Goal: Ask a question: Seek information or help from site administrators or community

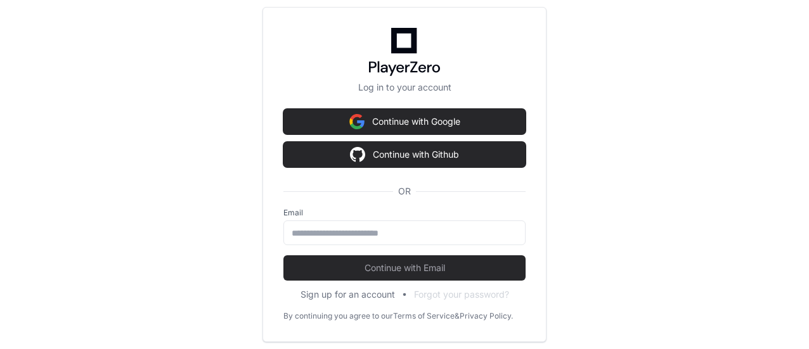
scroll to position [53631, 0]
click at [436, 225] on div at bounding box center [404, 233] width 242 height 25
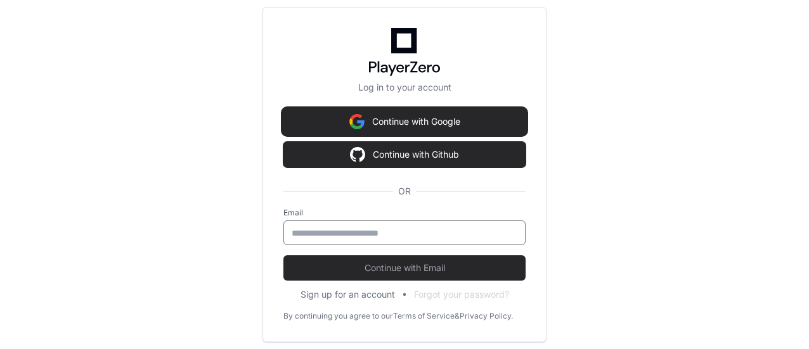
click at [427, 120] on button "Continue with Google" at bounding box center [404, 121] width 242 height 25
click at [341, 131] on button "Continue with Google" at bounding box center [406, 121] width 242 height 25
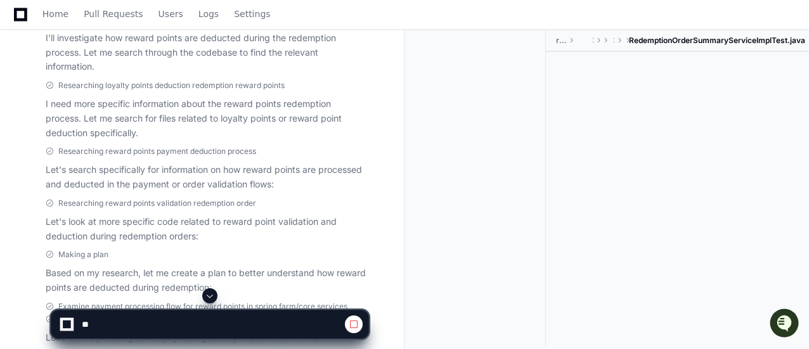
click at [209, 291] on span at bounding box center [210, 296] width 10 height 10
click at [209, 297] on span at bounding box center [210, 296] width 10 height 10
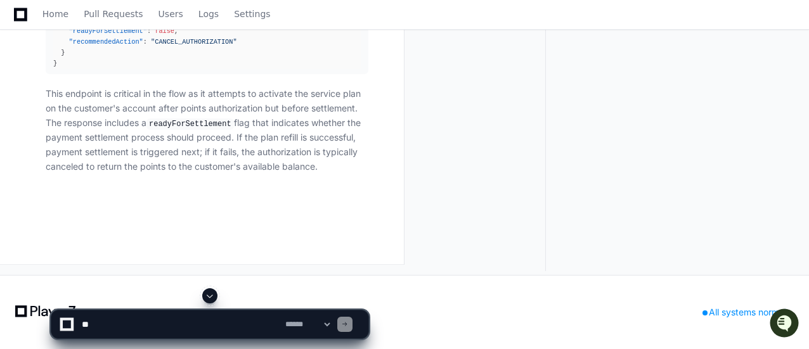
scroll to position [47141, 0]
click at [248, 321] on textarea at bounding box center [180, 325] width 203 height 28
click at [214, 298] on span at bounding box center [210, 296] width 10 height 10
click at [217, 325] on textarea at bounding box center [180, 325] width 203 height 28
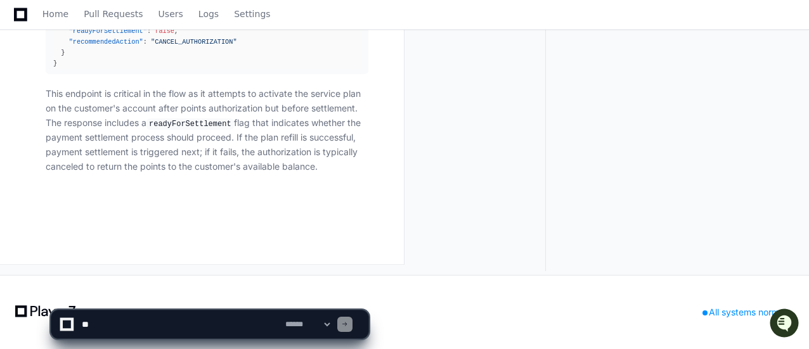
click at [171, 325] on textarea at bounding box center [180, 325] width 203 height 28
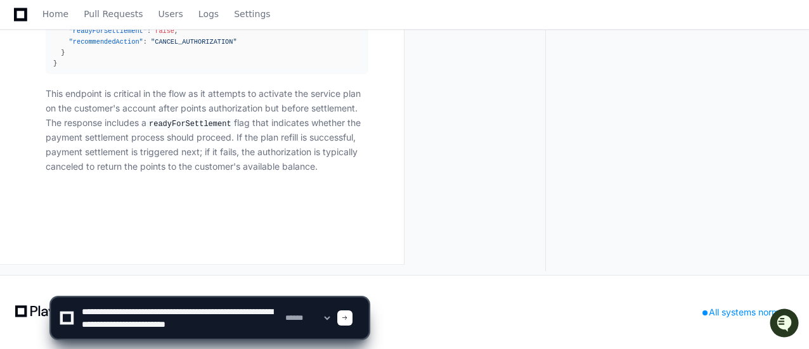
type textarea "**********"
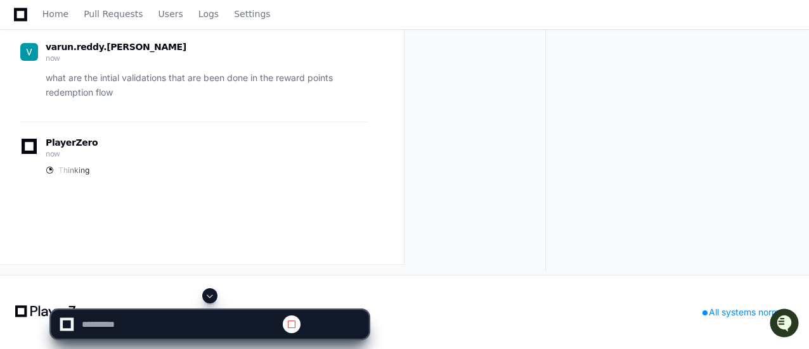
scroll to position [0, 0]
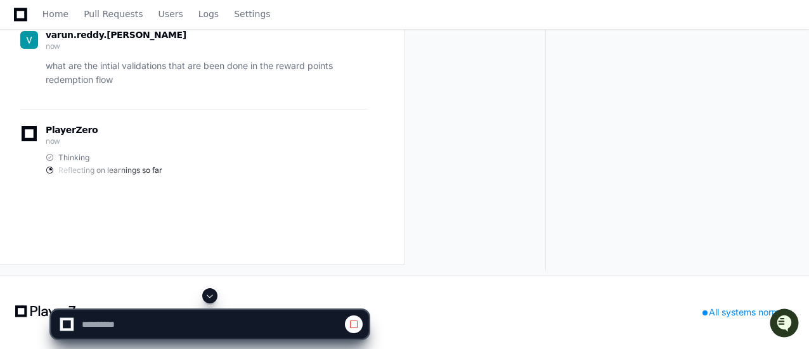
click at [212, 294] on span at bounding box center [210, 296] width 10 height 10
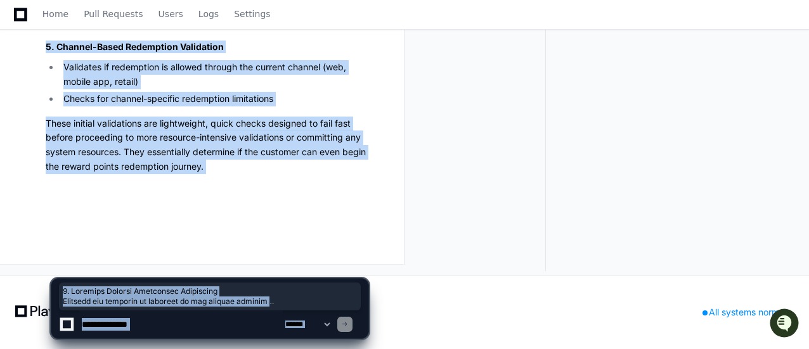
scroll to position [55574, 0]
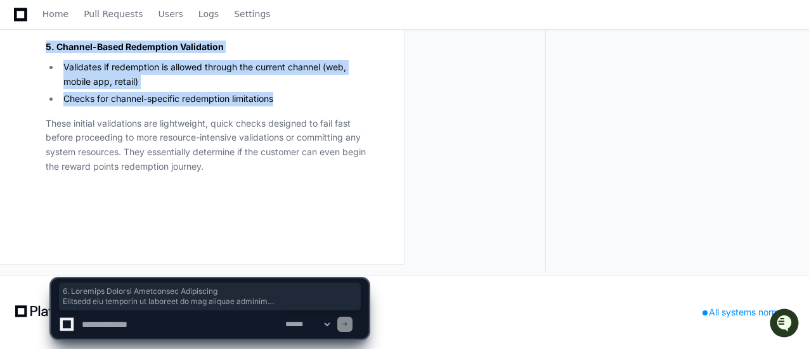
drag, startPoint x: 47, startPoint y: 101, endPoint x: 300, endPoint y: 97, distance: 253.6
copy article "1. Customer Program Enrollment Validation Verifies the customer is enrolled in …"
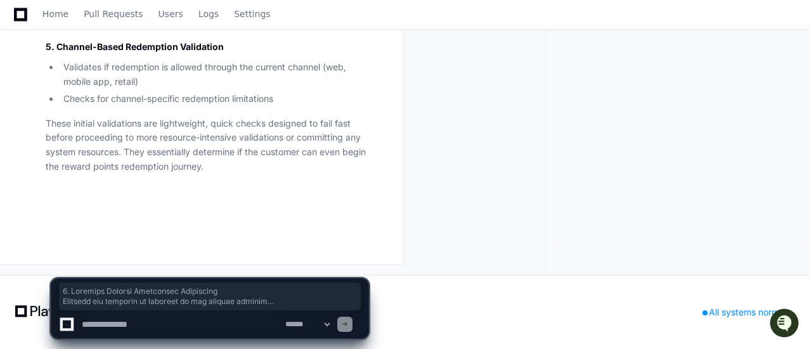
click at [193, 321] on textarea at bounding box center [180, 325] width 203 height 28
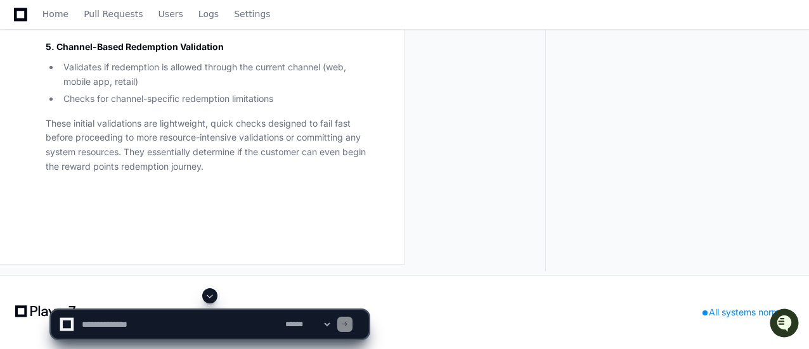
scroll to position [55320, 0]
click at [166, 316] on textarea at bounding box center [180, 325] width 203 height 28
paste textarea "**********"
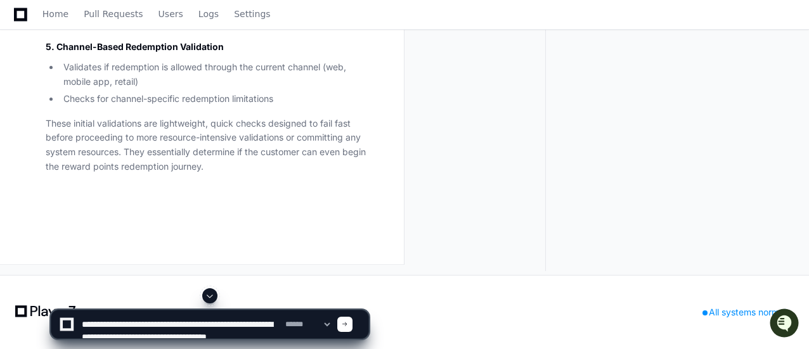
scroll to position [4, 0]
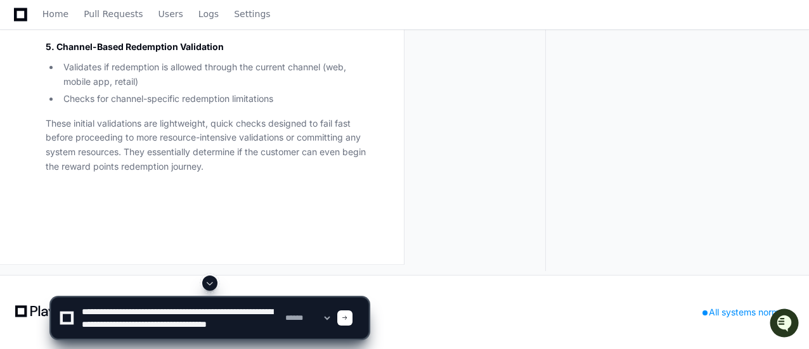
click at [245, 305] on textarea at bounding box center [180, 318] width 203 height 41
click at [110, 324] on textarea at bounding box center [180, 318] width 203 height 41
drag, startPoint x: 110, startPoint y: 324, endPoint x: 117, endPoint y: 323, distance: 7.1
click at [110, 324] on textarea at bounding box center [180, 318] width 203 height 41
click at [79, 321] on textarea at bounding box center [180, 318] width 203 height 41
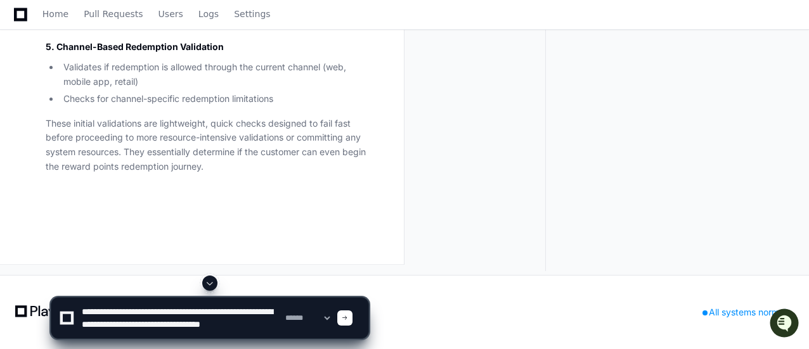
click at [148, 330] on textarea at bounding box center [180, 318] width 203 height 41
type textarea "**********"
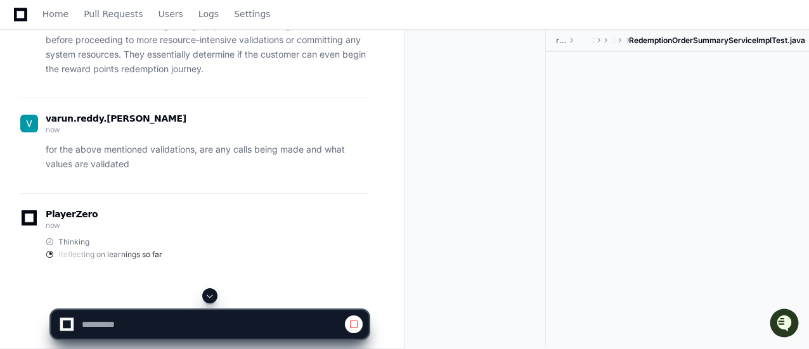
scroll to position [0, 0]
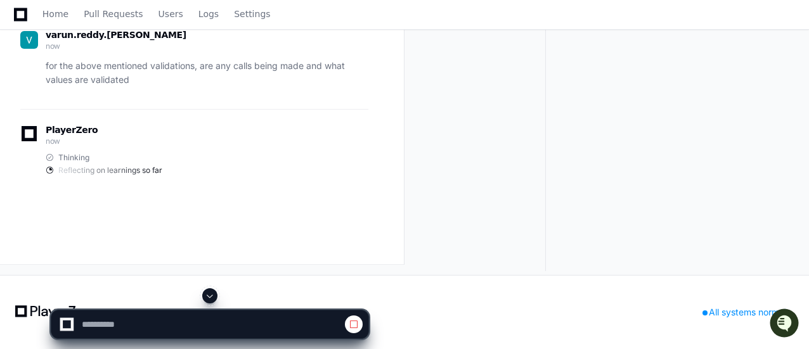
click at [204, 295] on button at bounding box center [209, 295] width 15 height 15
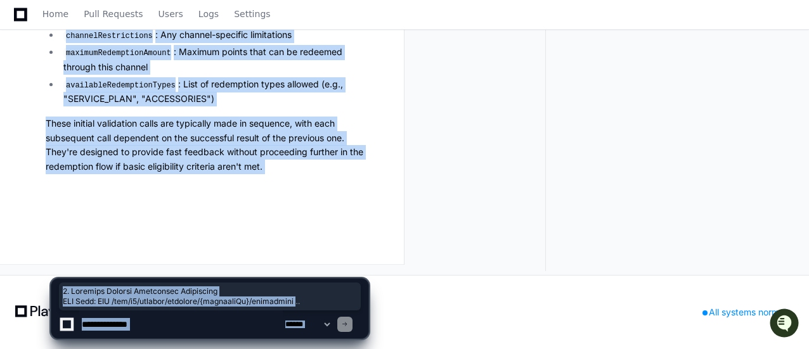
scroll to position [56744, 0]
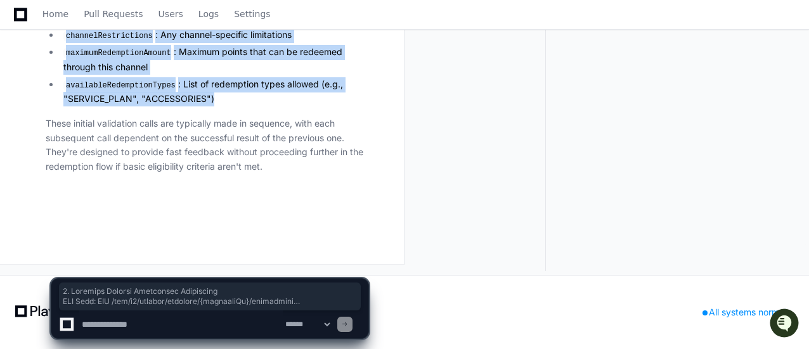
drag, startPoint x: 47, startPoint y: 70, endPoint x: 267, endPoint y: 101, distance: 222.8
copy article "1. Customer Program Enrollment Validation API Call: GET /api/v1/rewards/custome…"
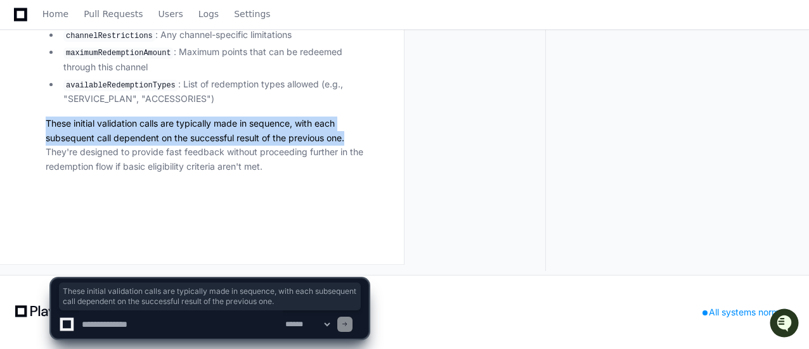
drag, startPoint x: 46, startPoint y: 120, endPoint x: 393, endPoint y: 136, distance: 347.1
copy p "These initial validation calls are typically made in sequence, with each subseq…"
click at [332, 325] on select "**********" at bounding box center [307, 324] width 49 height 9
click at [234, 323] on textarea at bounding box center [180, 325] width 203 height 28
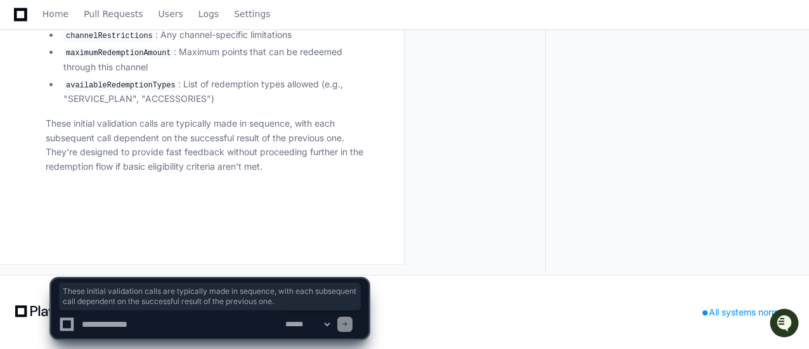
click at [156, 318] on textarea at bounding box center [180, 325] width 203 height 28
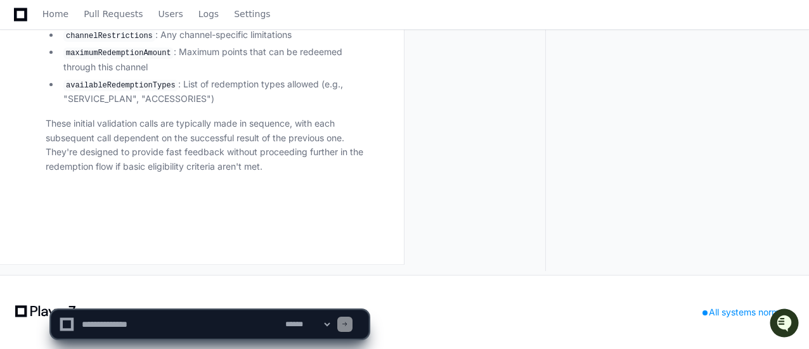
click at [137, 320] on textarea at bounding box center [180, 325] width 203 height 28
click at [146, 324] on textarea at bounding box center [180, 325] width 203 height 28
type textarea "*"
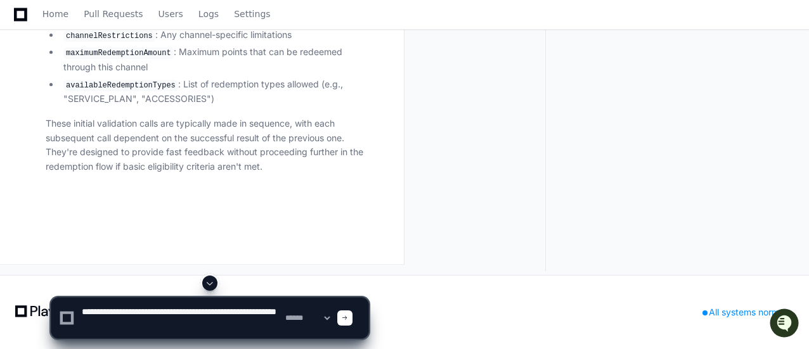
type textarea "**********"
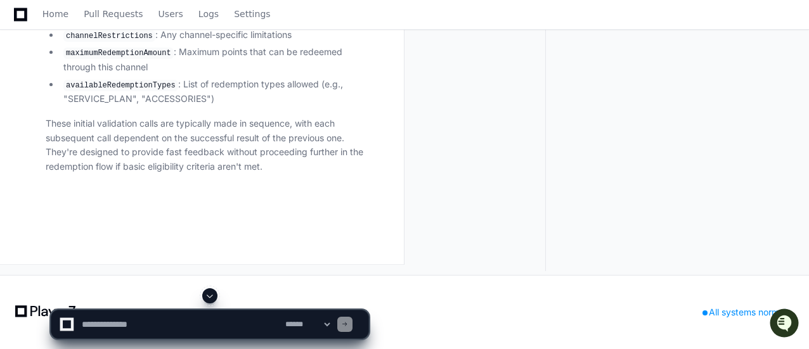
click at [203, 294] on button at bounding box center [209, 295] width 15 height 15
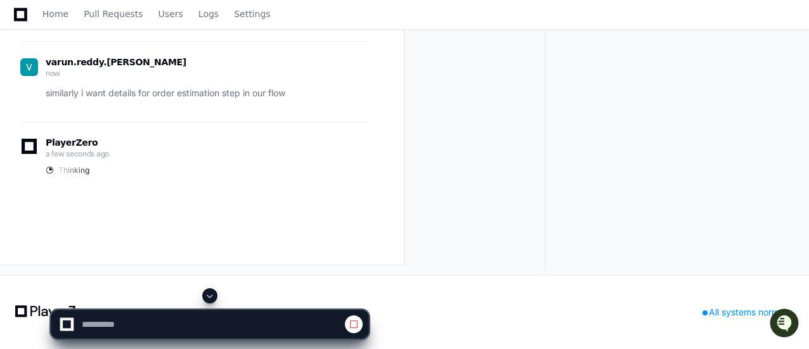
click at [212, 295] on span at bounding box center [210, 296] width 10 height 10
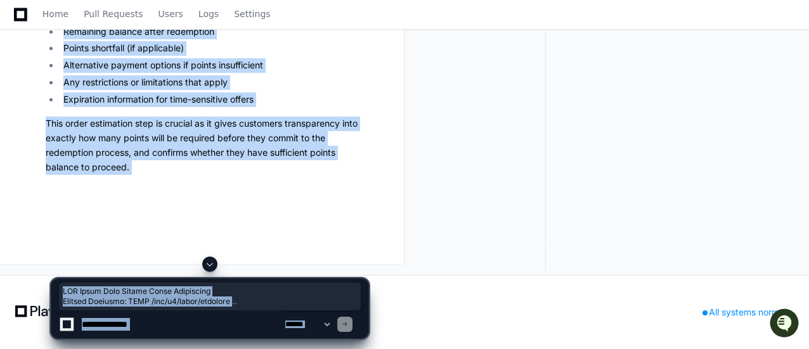
scroll to position [58177, 0]
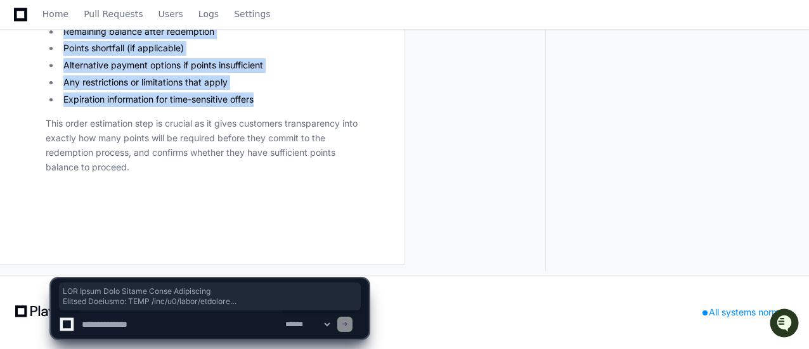
drag, startPoint x: 45, startPoint y: 107, endPoint x: 259, endPoint y: 94, distance: 214.7
copy article "API Calls Made During Order Estimation Primary Endpoint: POST /api/v1/order/est…"
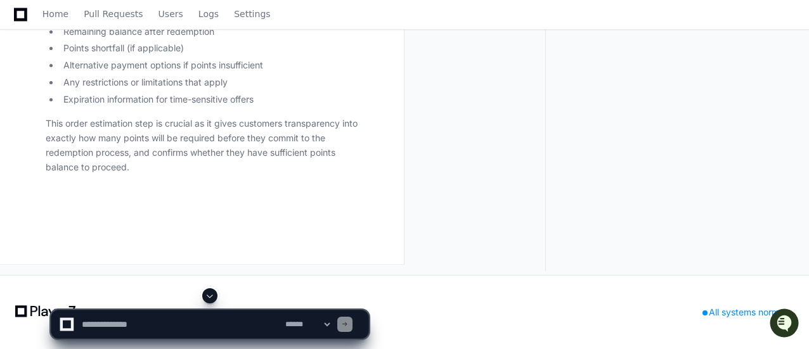
scroll to position [58050, 0]
click at [245, 337] on textarea at bounding box center [180, 325] width 203 height 28
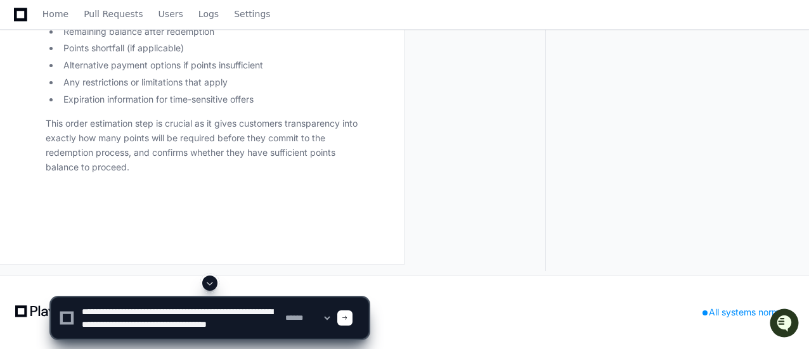
scroll to position [4, 0]
type textarea "**********"
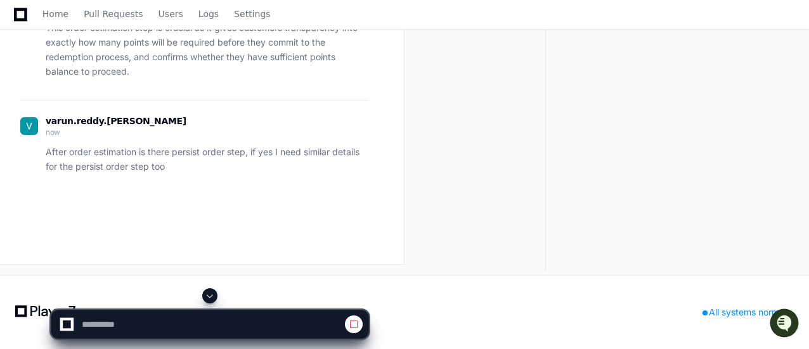
scroll to position [56333, 0]
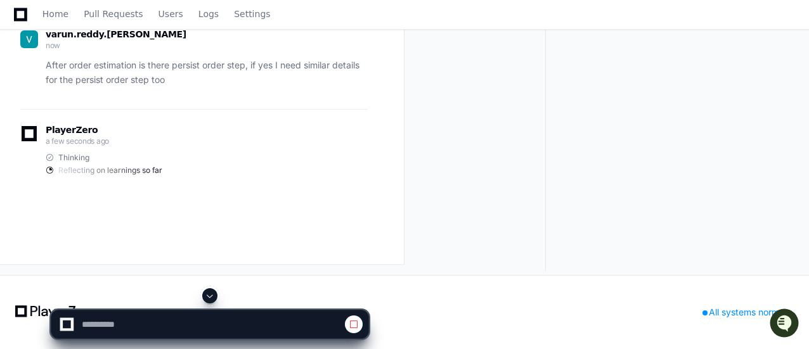
click at [210, 297] on span at bounding box center [210, 296] width 10 height 10
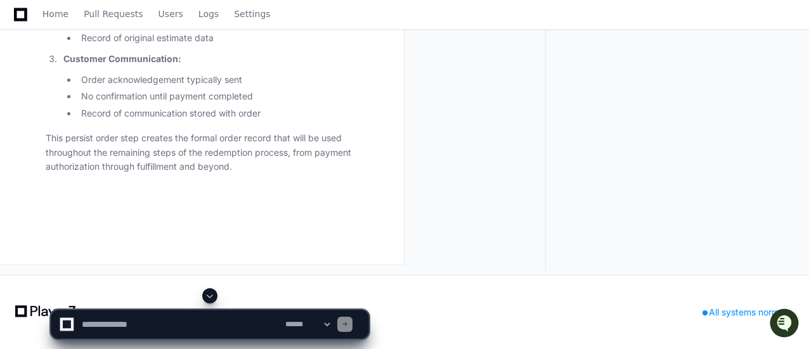
scroll to position [58422, 0]
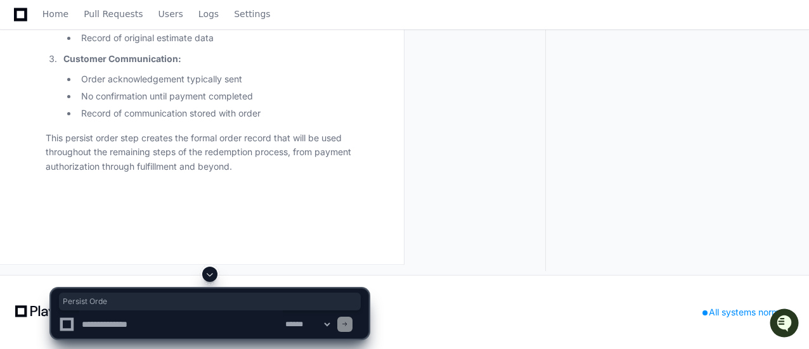
drag, startPoint x: 44, startPoint y: 148, endPoint x: 107, endPoint y: 151, distance: 62.8
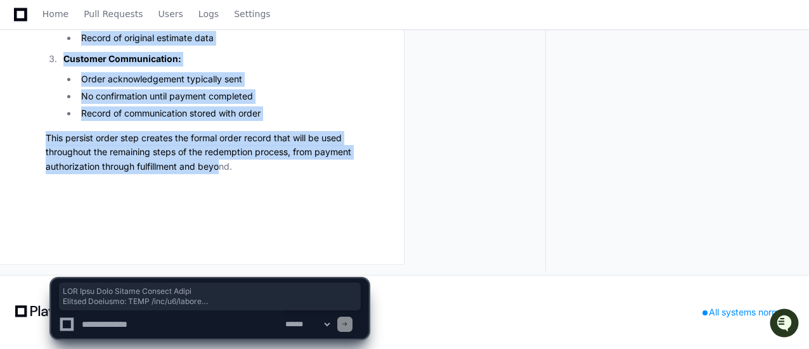
scroll to position [60124, 0]
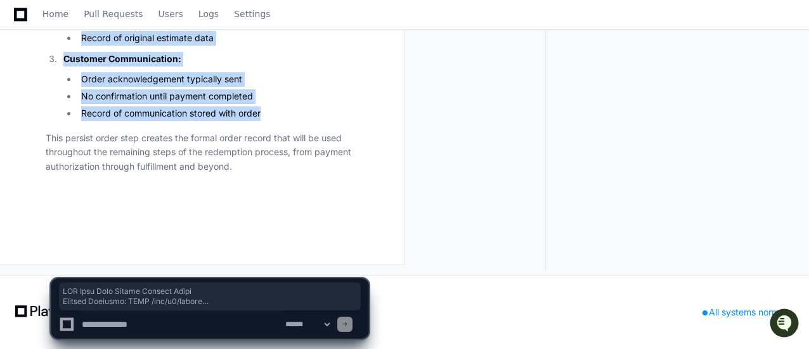
drag, startPoint x: 47, startPoint y: 47, endPoint x: 276, endPoint y: 111, distance: 238.2
copy article "API Call Made During Persist Order Primary Endpoint: POST /api/v1/orders Second…"
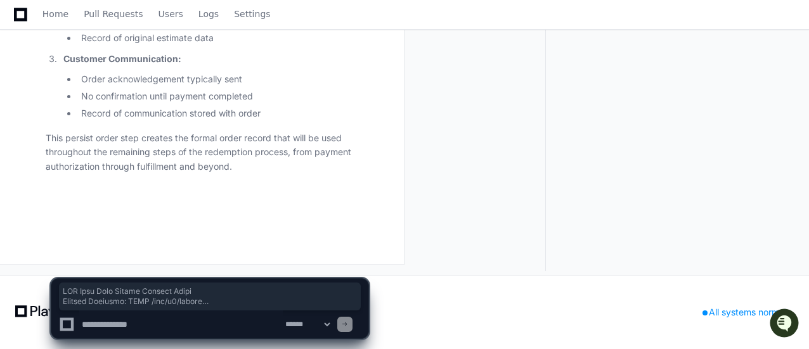
click at [161, 334] on textarea at bounding box center [180, 325] width 203 height 28
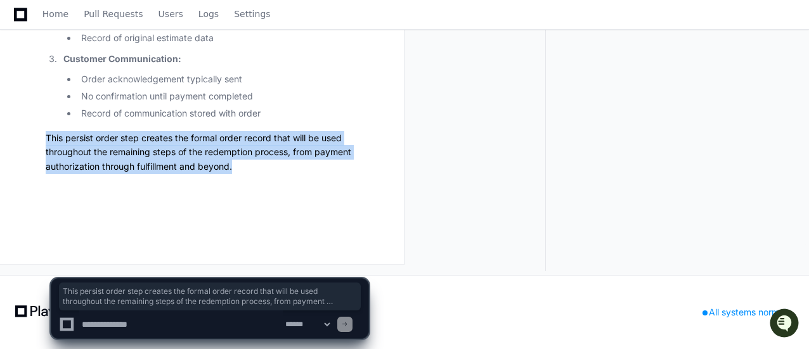
drag, startPoint x: 47, startPoint y: 133, endPoint x: 245, endPoint y: 162, distance: 199.9
click at [245, 162] on p "This persist order step creates the formal order record that will be used throu…" at bounding box center [207, 152] width 323 height 43
copy p "This persist order step creates the formal order record that will be used throu…"
click at [171, 323] on textarea at bounding box center [180, 325] width 203 height 28
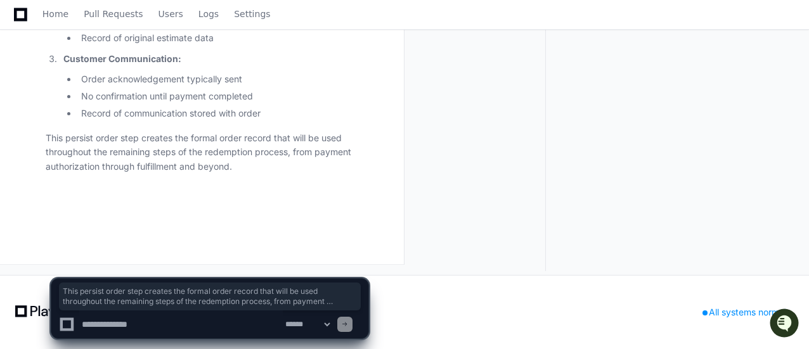
click at [176, 323] on textarea at bounding box center [180, 325] width 203 height 28
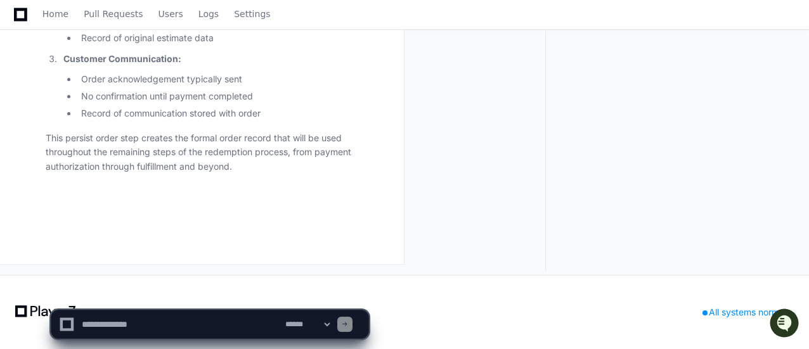
drag, startPoint x: 209, startPoint y: 300, endPoint x: 202, endPoint y: 313, distance: 15.0
click at [193, 324] on textarea at bounding box center [180, 325] width 203 height 28
click at [202, 325] on textarea at bounding box center [180, 325] width 203 height 28
type textarea "*"
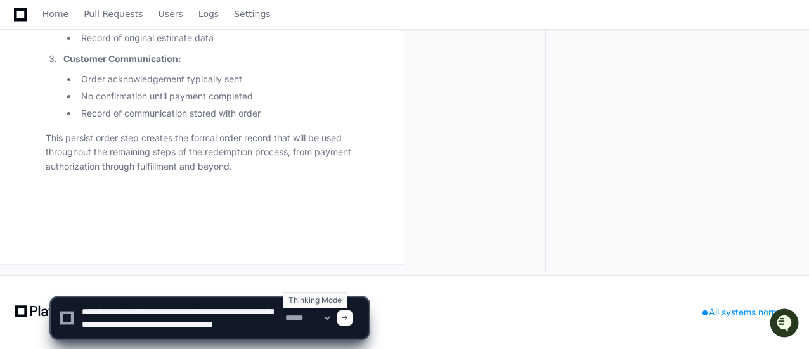
scroll to position [4, 0]
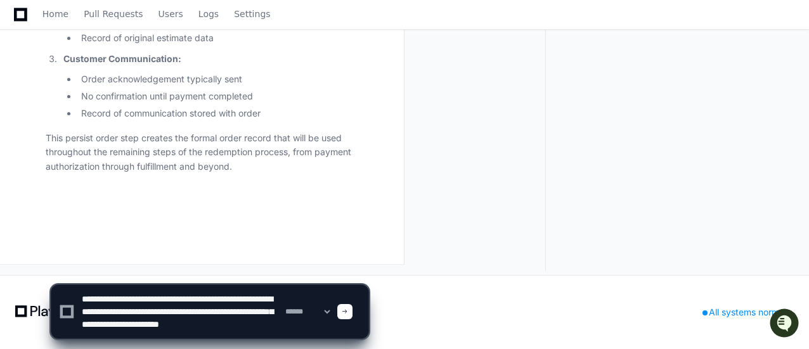
type textarea "**********"
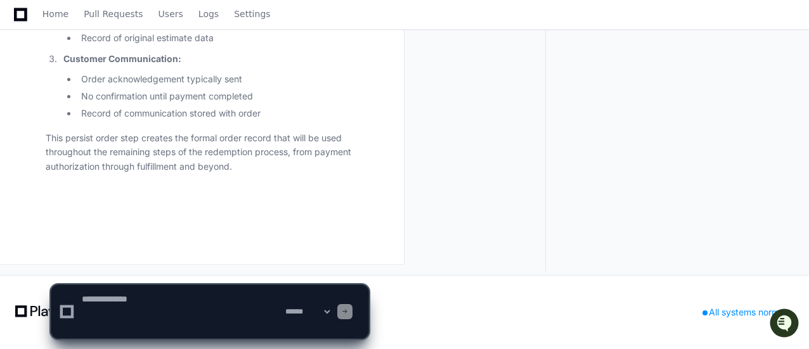
scroll to position [0, 0]
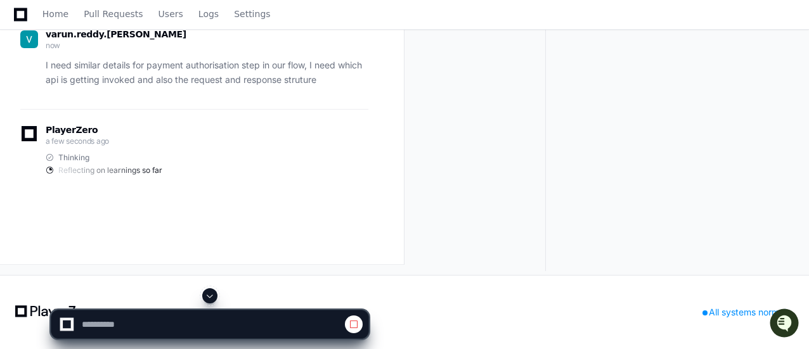
click at [213, 296] on span at bounding box center [210, 296] width 10 height 10
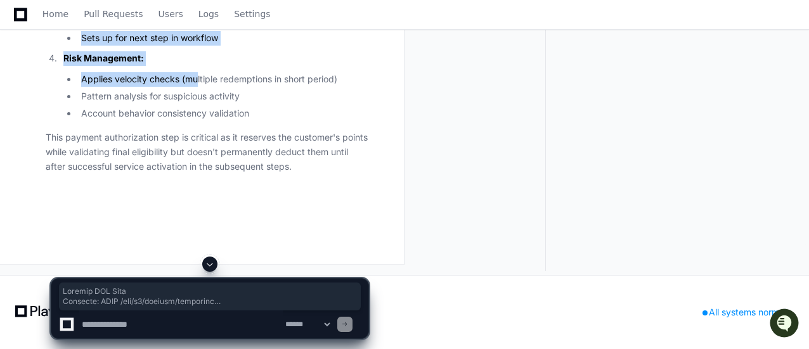
scroll to position [62157, 0]
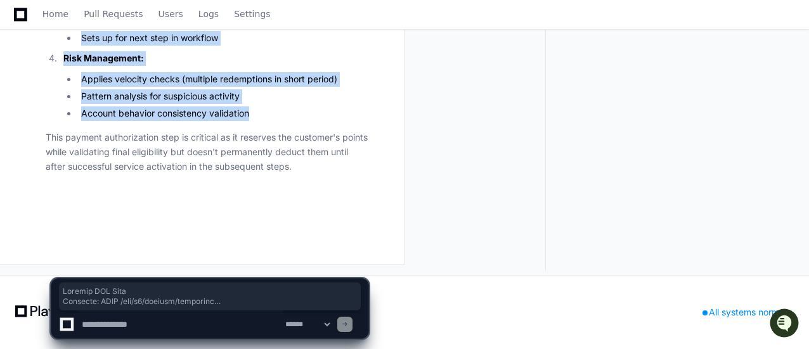
drag, startPoint x: 46, startPoint y: 155, endPoint x: 257, endPoint y: 114, distance: 214.9
copy article "Primary API Call Endpoint: POST /api/v1/rewards/authorize Request Structure { "…"
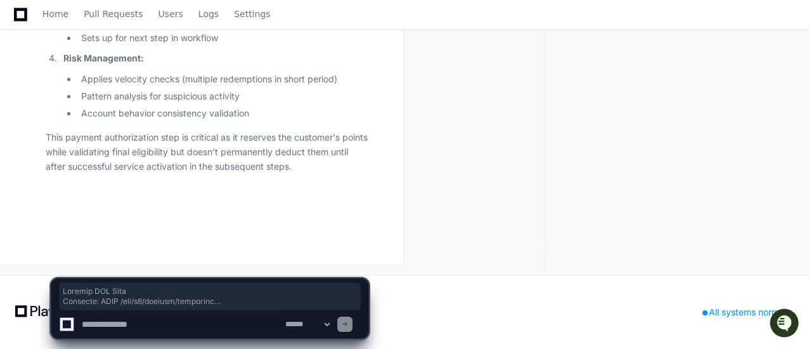
click at [176, 318] on textarea at bounding box center [180, 325] width 203 height 28
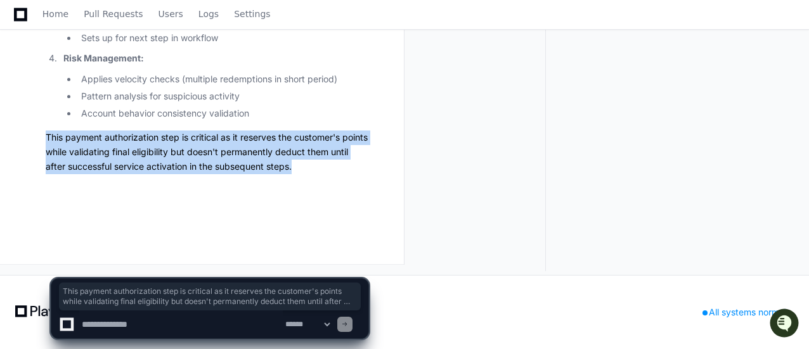
drag, startPoint x: 46, startPoint y: 136, endPoint x: 328, endPoint y: 165, distance: 284.2
click at [328, 165] on p "This payment authorization step is critical as it reserves the customer's point…" at bounding box center [207, 152] width 323 height 43
copy p "This payment authorization step is critical as it reserves the customer's point…"
click at [204, 320] on textarea at bounding box center [180, 325] width 203 height 28
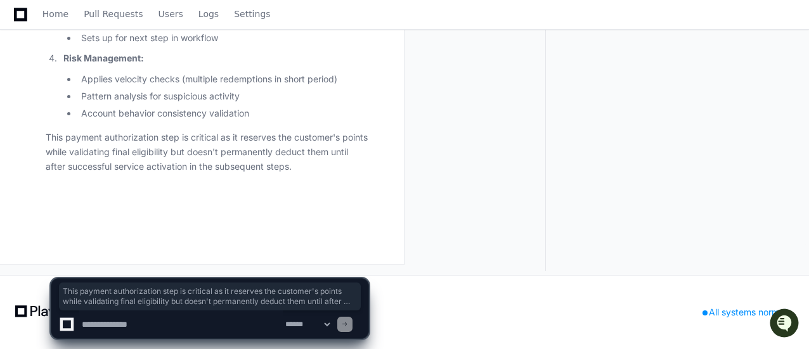
click at [204, 320] on textarea at bounding box center [180, 325] width 203 height 28
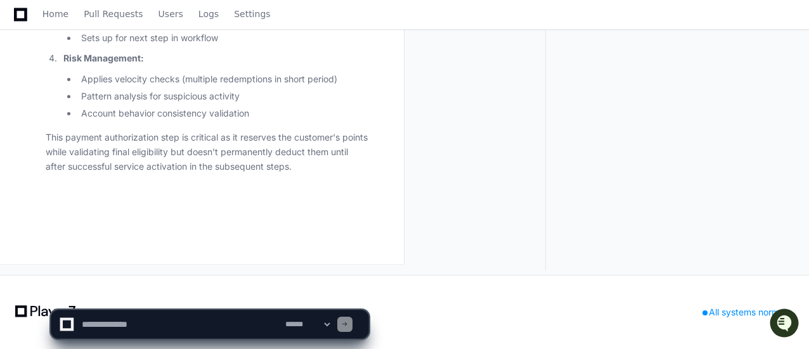
click at [199, 323] on textarea at bounding box center [180, 325] width 203 height 28
paste textarea "**********"
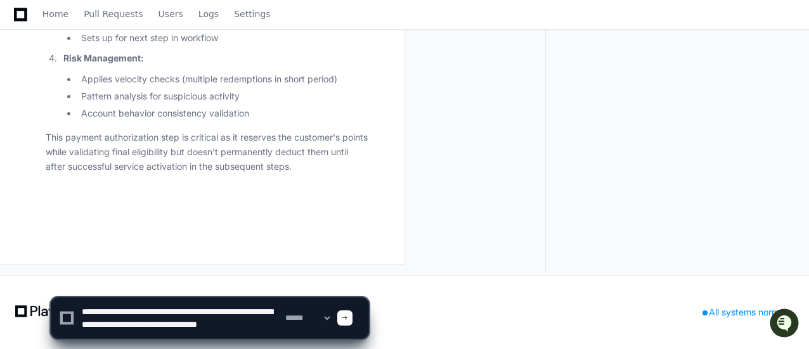
scroll to position [4, 0]
type textarea "**********"
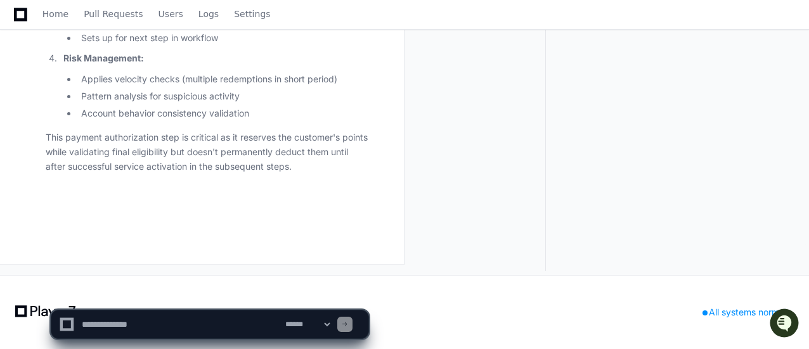
scroll to position [0, 0]
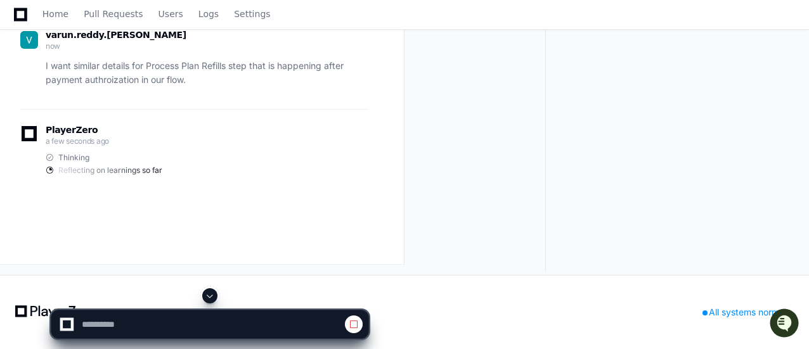
click at [209, 295] on span at bounding box center [210, 296] width 10 height 10
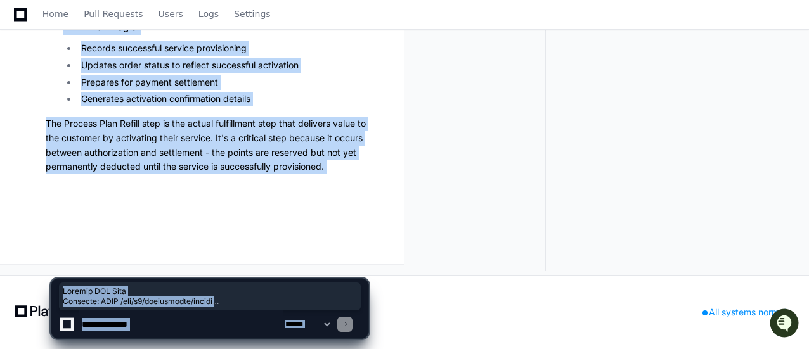
scroll to position [64658, 0]
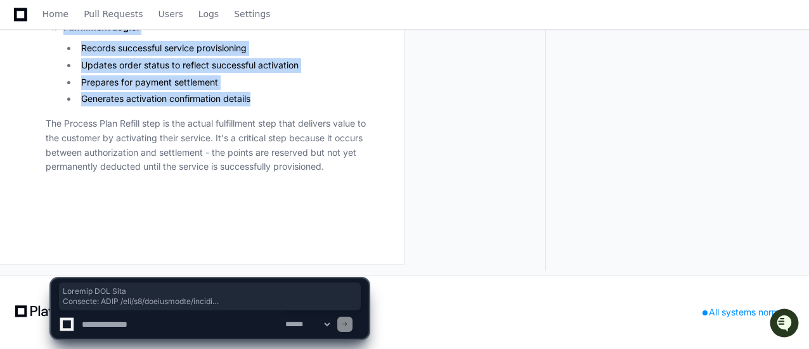
drag, startPoint x: 44, startPoint y: 126, endPoint x: 281, endPoint y: 96, distance: 238.9
copy article "Primary API Call Endpoint: POST /api/v1/serviceplan/refill Request Structure { …"
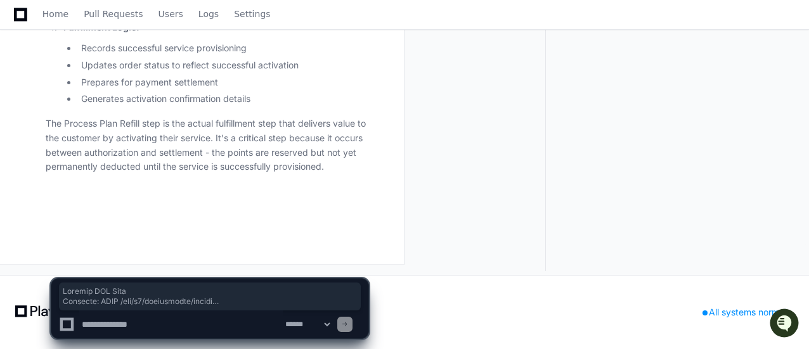
click at [216, 320] on textarea at bounding box center [180, 325] width 203 height 28
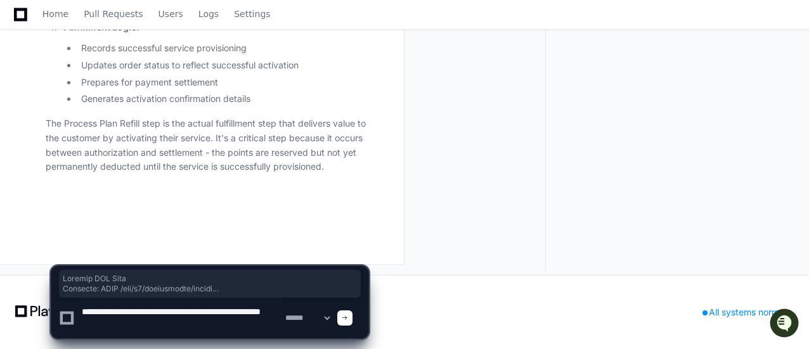
type textarea "**********"
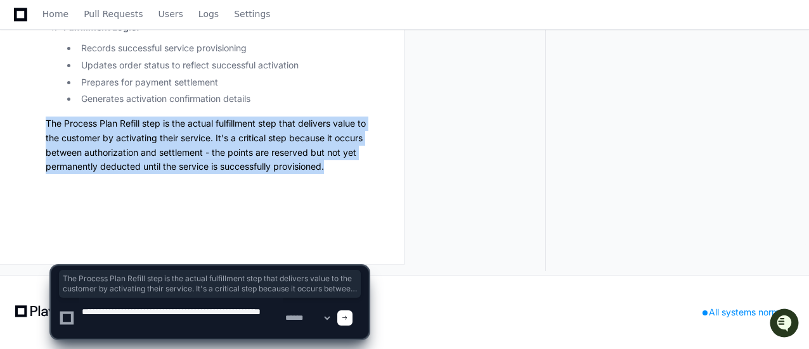
drag, startPoint x: 43, startPoint y: 120, endPoint x: 336, endPoint y: 167, distance: 296.5
click at [252, 315] on textarea at bounding box center [180, 318] width 203 height 41
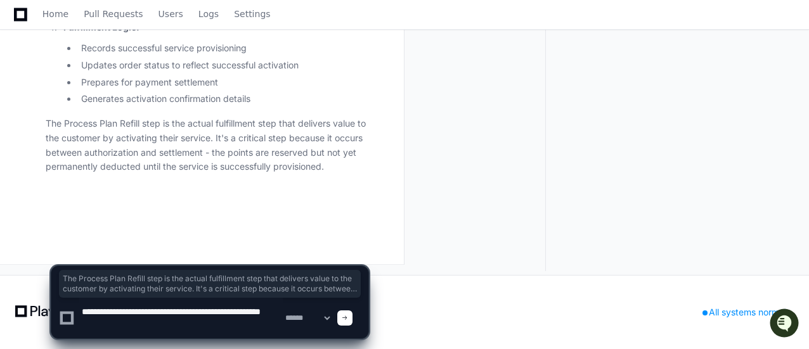
click at [175, 321] on textarea at bounding box center [180, 318] width 203 height 41
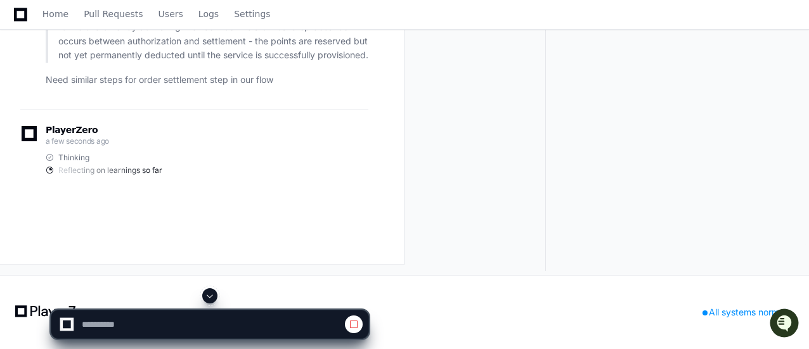
scroll to position [63195, 0]
click at [214, 292] on span at bounding box center [210, 296] width 10 height 10
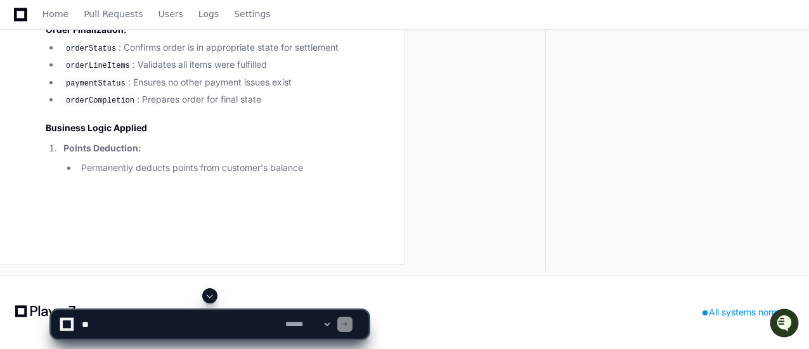
scroll to position [65038, 0]
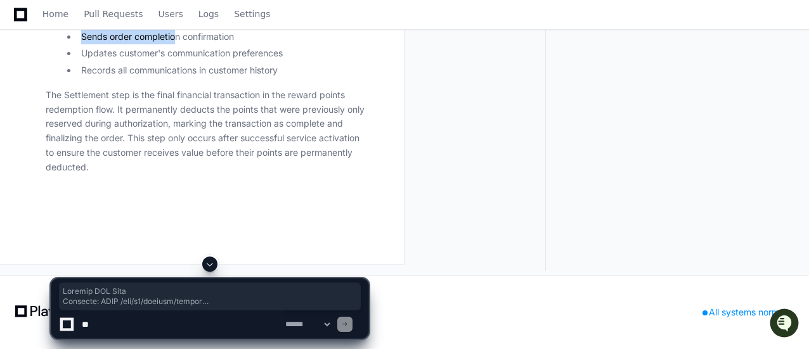
scroll to position [66936, 0]
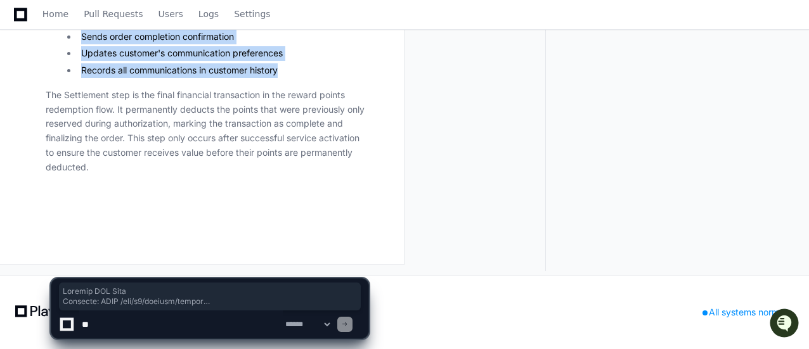
drag, startPoint x: 44, startPoint y: 103, endPoint x: 307, endPoint y: 68, distance: 264.7
copy article "Primary API Call Endpoint: POST /api/v1/rewards/settle Request Structure { "tra…"
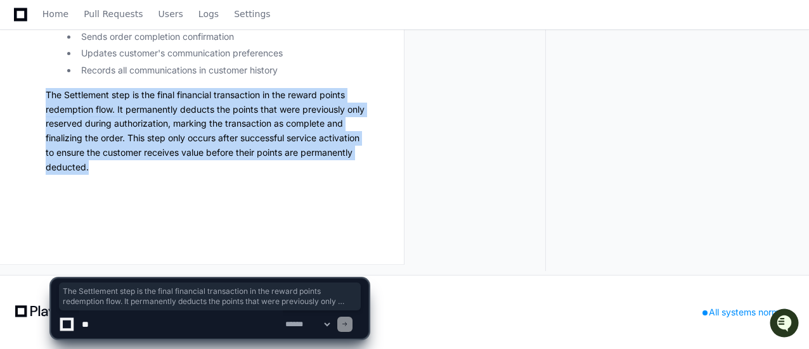
drag, startPoint x: 46, startPoint y: 93, endPoint x: 102, endPoint y: 165, distance: 92.2
click at [98, 167] on p "The Settlement step is the final financial transaction in the reward points red…" at bounding box center [207, 131] width 323 height 87
copy p "The Settlement step is the final financial transaction in the reward points red…"
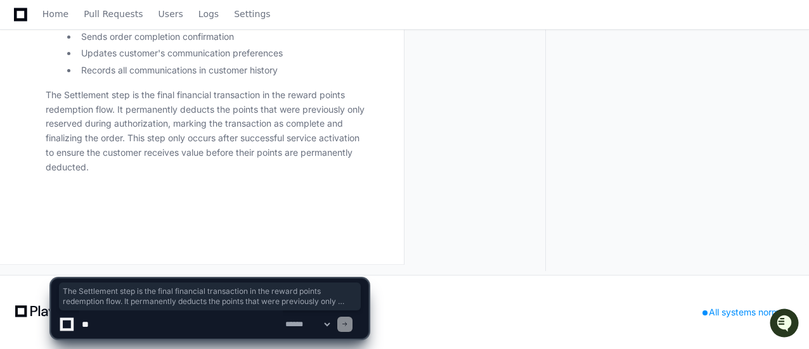
click at [198, 324] on textarea at bounding box center [180, 325] width 203 height 28
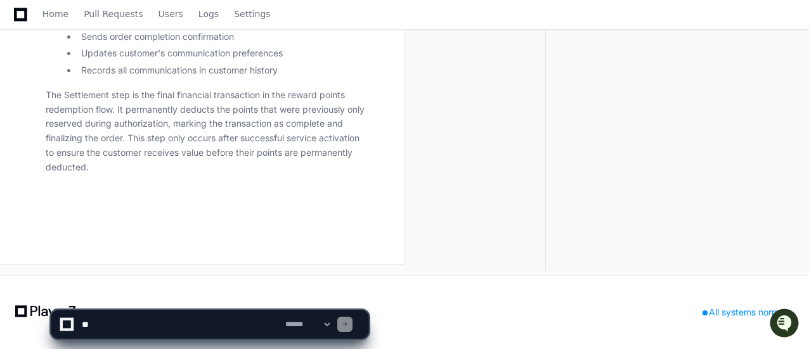
click at [183, 324] on textarea at bounding box center [180, 325] width 203 height 28
type textarea "*"
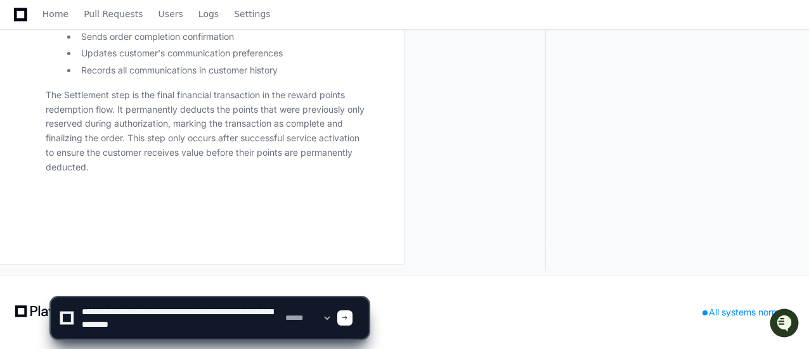
type textarea "**********"
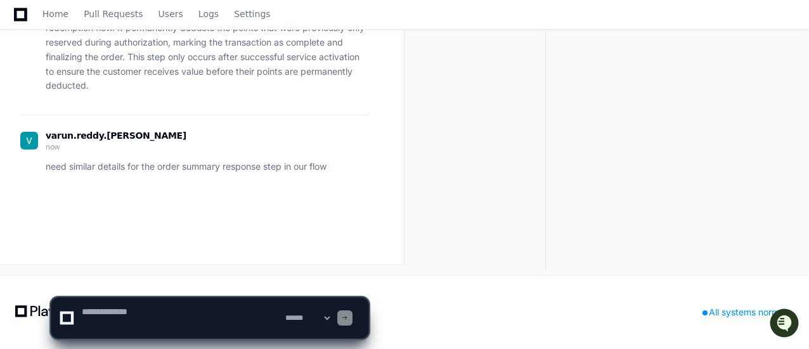
scroll to position [0, 0]
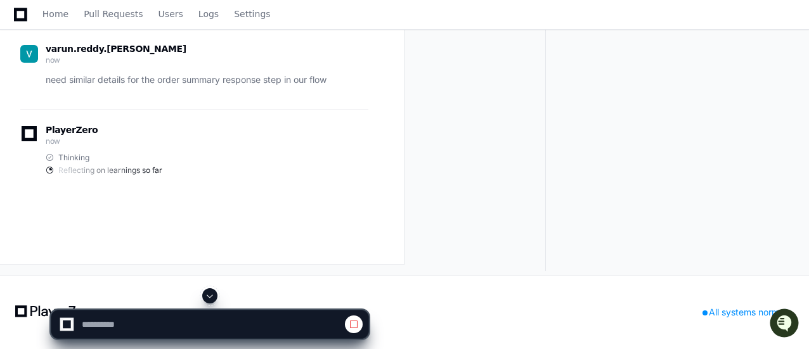
click at [214, 297] on span at bounding box center [210, 296] width 10 height 10
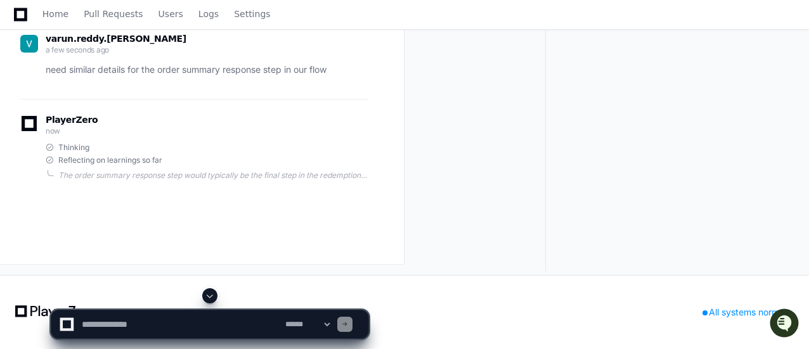
scroll to position [65070, 0]
click at [209, 300] on span at bounding box center [210, 296] width 10 height 10
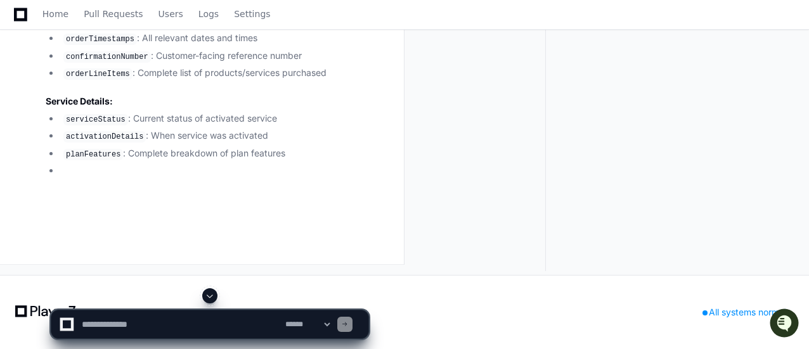
scroll to position [67181, 0]
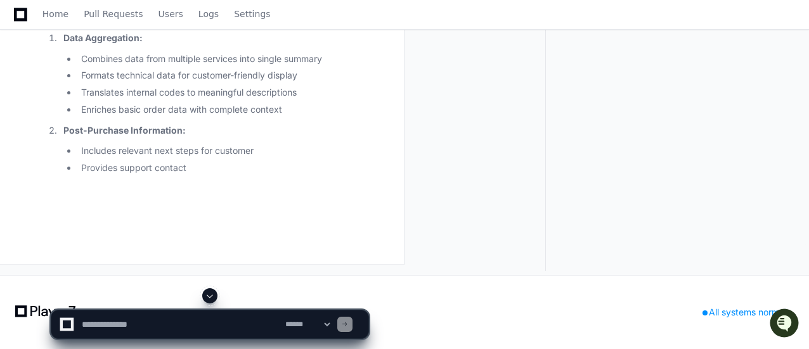
drag, startPoint x: 169, startPoint y: 299, endPoint x: 84, endPoint y: 298, distance: 84.9
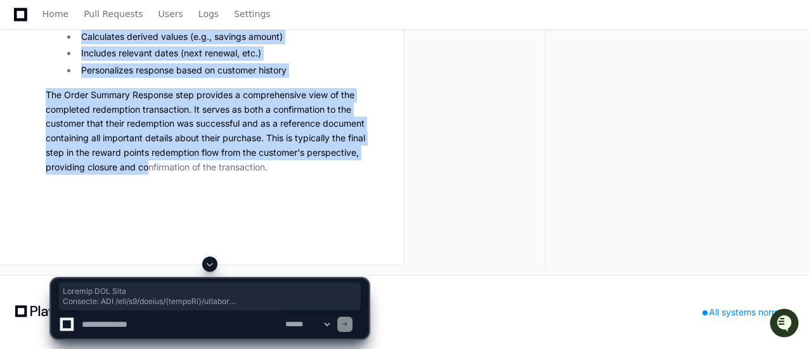
scroll to position [69279, 0]
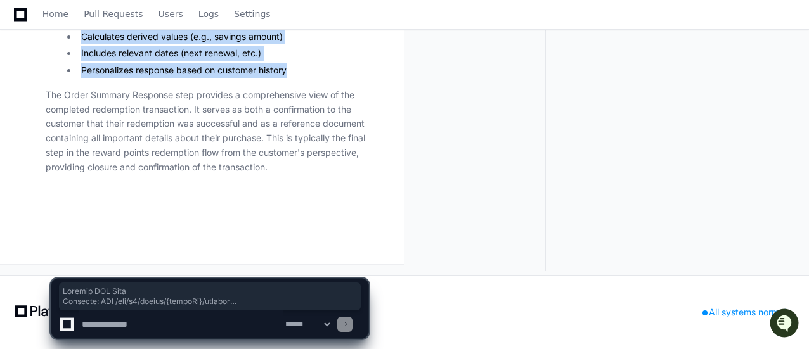
drag, startPoint x: 46, startPoint y: 105, endPoint x: 292, endPoint y: 69, distance: 249.1
copy article "Primary API Call Endpoint: GET /api/v1/orders/{orderId}/summary Request Structu…"
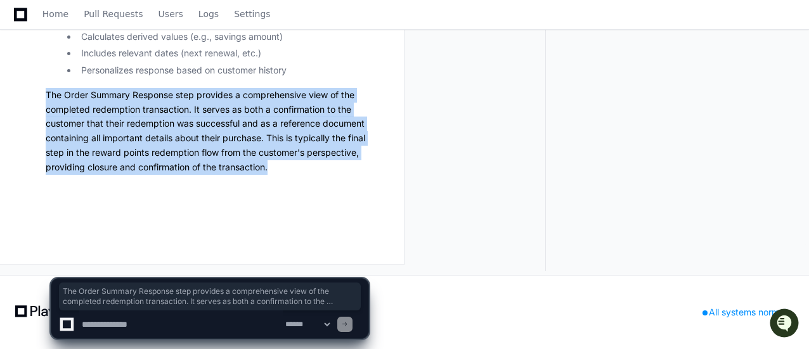
drag, startPoint x: 47, startPoint y: 94, endPoint x: 316, endPoint y: 165, distance: 278.0
click at [317, 163] on p "The Order Summary Response step provides a comprehensive view of the completed …" at bounding box center [207, 131] width 323 height 87
copy p "The Order Summary Response step provides a comprehensive view of the completed …"
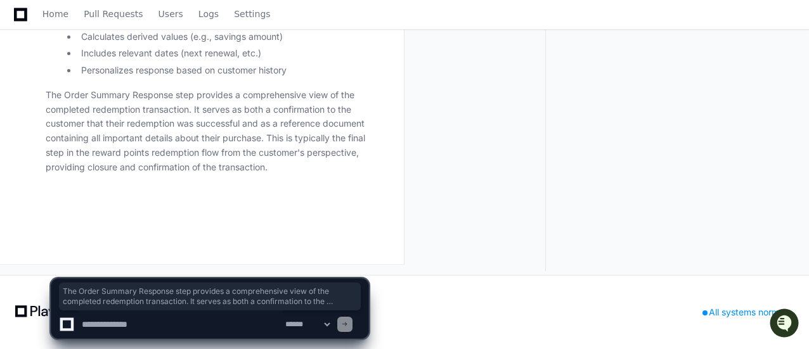
click at [213, 324] on textarea at bounding box center [180, 325] width 203 height 28
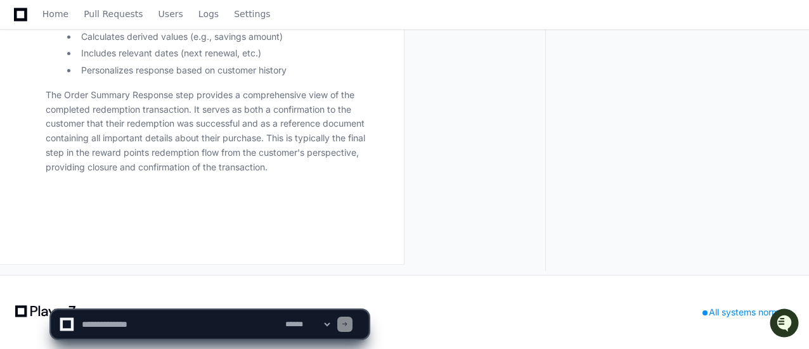
click at [202, 327] on textarea at bounding box center [180, 325] width 203 height 28
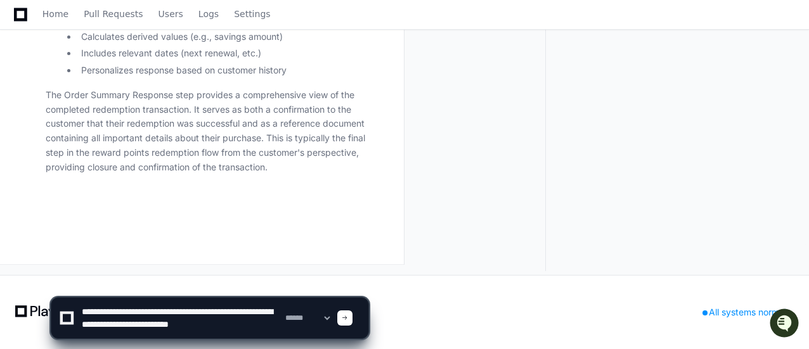
type textarea "**********"
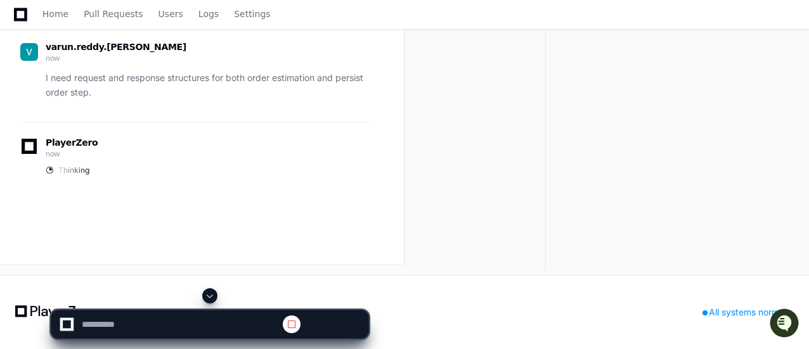
scroll to position [0, 0]
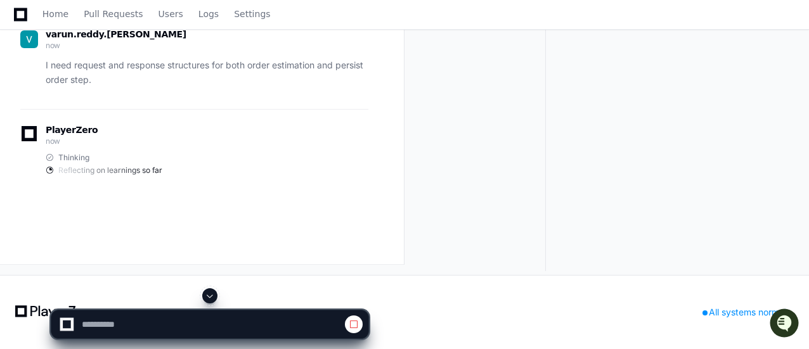
click at [212, 295] on span at bounding box center [210, 296] width 10 height 10
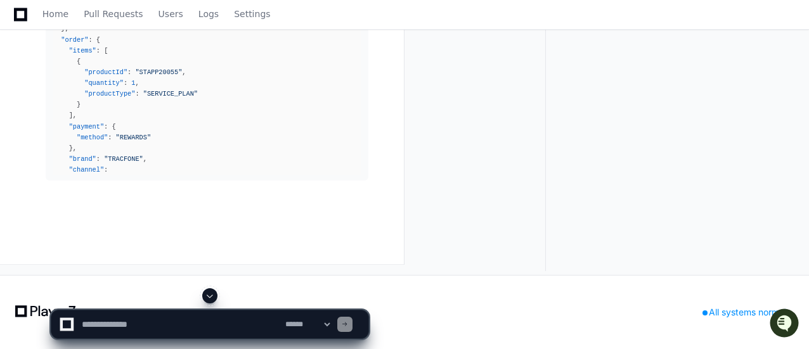
scroll to position [69524, 0]
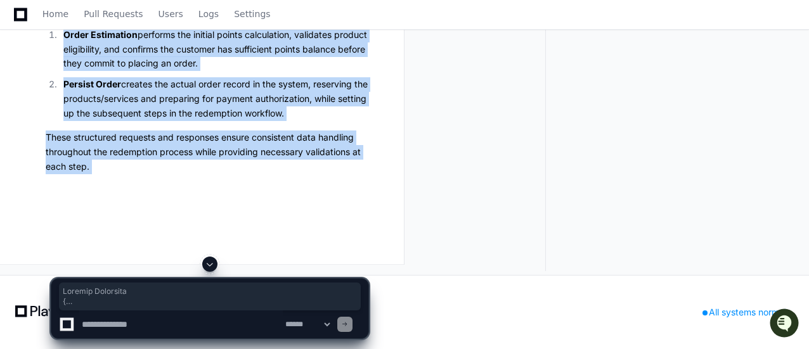
scroll to position [70788, 0]
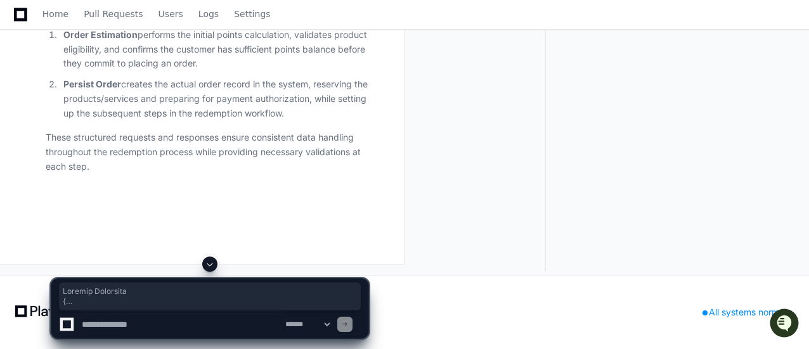
drag, startPoint x: 46, startPoint y: 82, endPoint x: 120, endPoint y: 93, distance: 74.9
copy article "Request Structure { "customer" : { "id" : "12345678" , "deviceId" : "1234567890…"
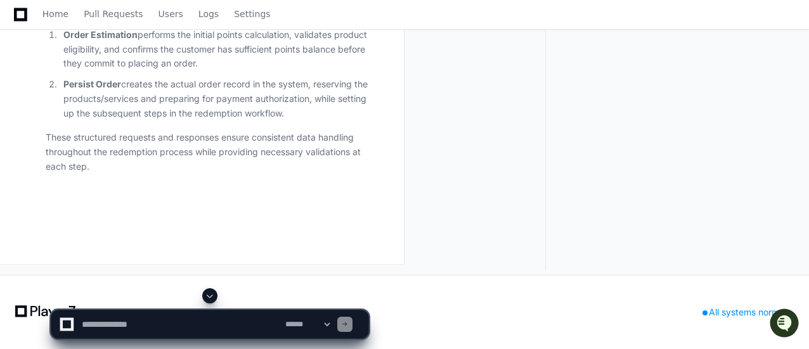
scroll to position [72258, 0]
click at [178, 317] on textarea at bounding box center [180, 325] width 203 height 28
type textarea "*"
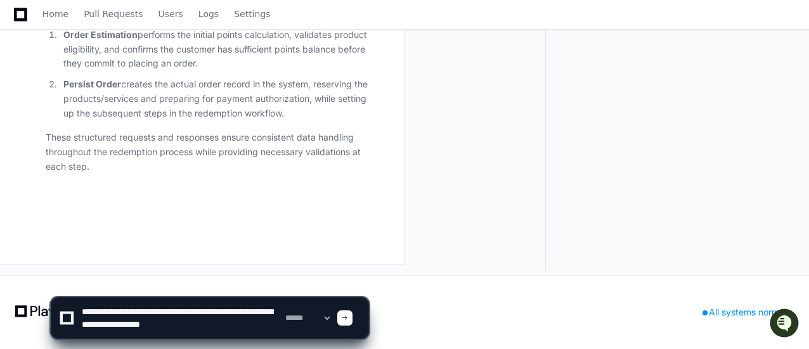
type textarea "**********"
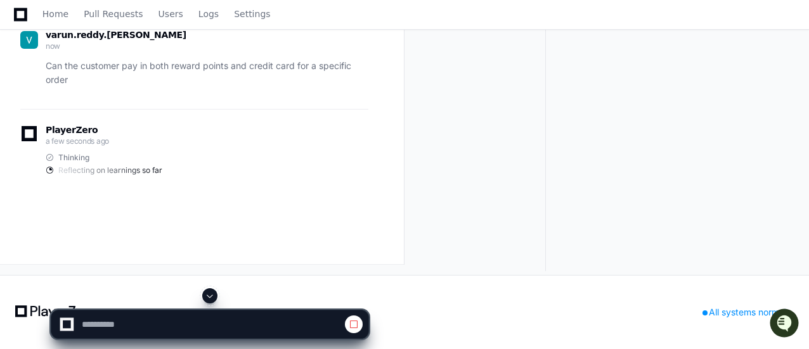
scroll to position [70541, 0]
click at [210, 296] on span at bounding box center [210, 296] width 10 height 10
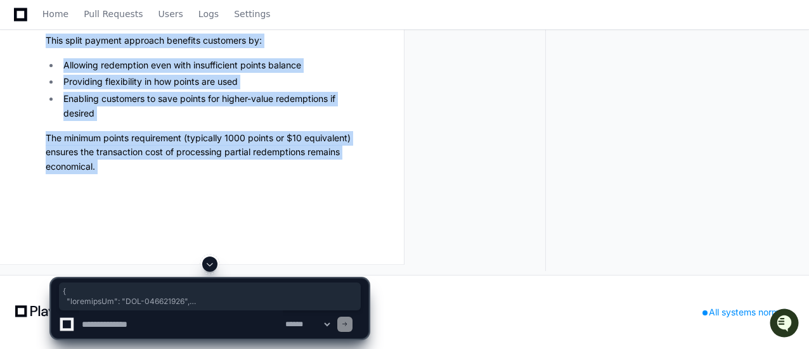
scroll to position [71226, 0]
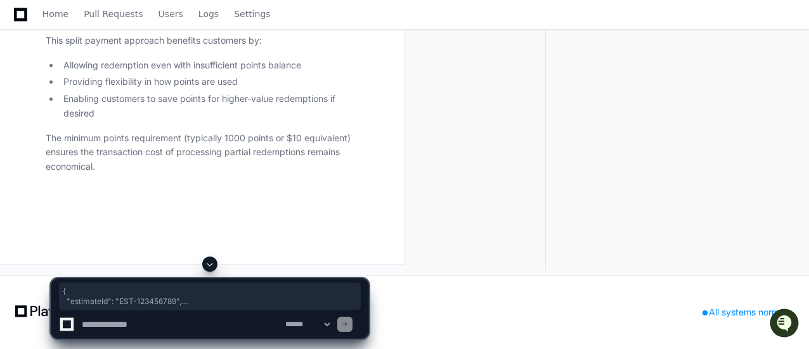
drag, startPoint x: 53, startPoint y: 179, endPoint x: 86, endPoint y: 41, distance: 142.1
copy div "{ "estimateId" : "EST-123456789" , "customer" : { "id" : "12345678" , "deviceId…"
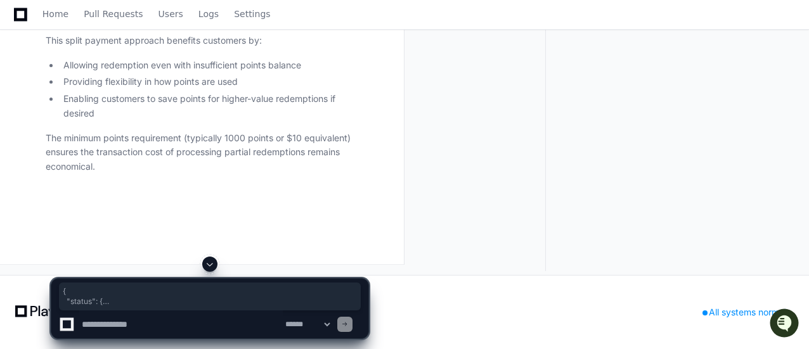
drag, startPoint x: 53, startPoint y: 84, endPoint x: 91, endPoint y: 138, distance: 66.5
copy div "{ "status" : { "code" : "0" , "message" : "Success" } , "order" : { "id" : "ORD…"
drag, startPoint x: 53, startPoint y: 64, endPoint x: 68, endPoint y: 188, distance: 125.2
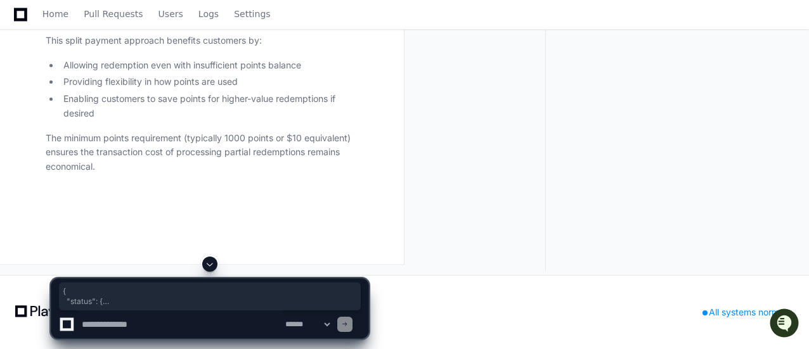
copy div "{ "status" : { "code" : "ERR-1002" , "message" : "Invalid estimate reference" }…"
click at [205, 309] on div "{ "status": { "code": "ERR-1002", "message": "Invalid estimate reference" }, "e…" at bounding box center [210, 297] width 302 height 28
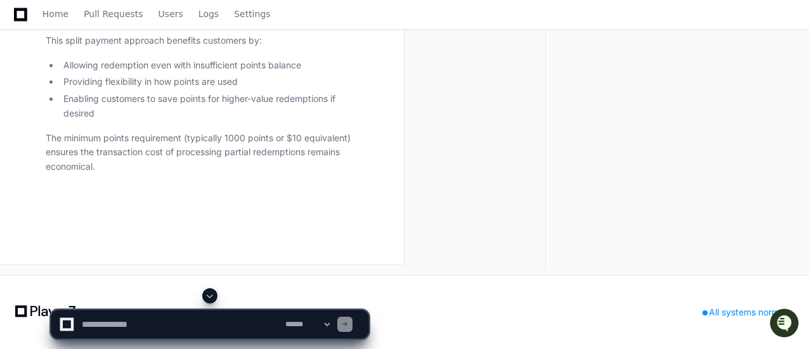
click at [200, 321] on textarea at bounding box center [180, 325] width 203 height 28
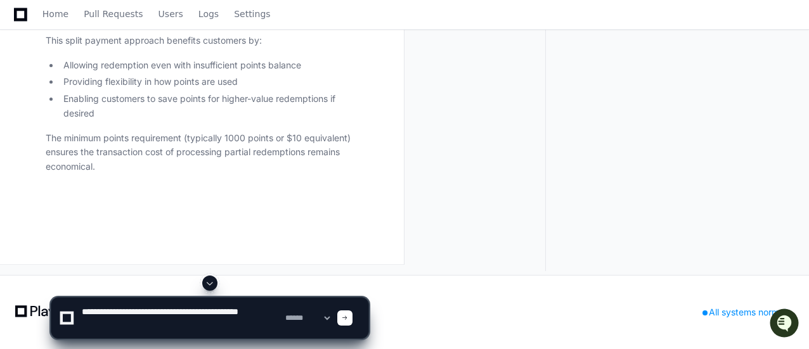
type textarea "**********"
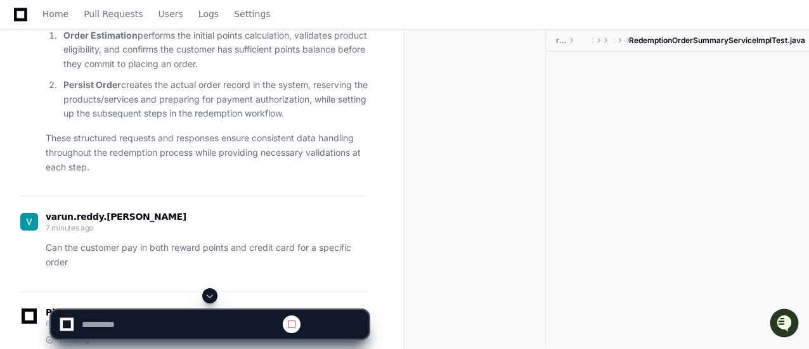
scroll to position [0, 0]
click at [212, 295] on span at bounding box center [210, 296] width 10 height 10
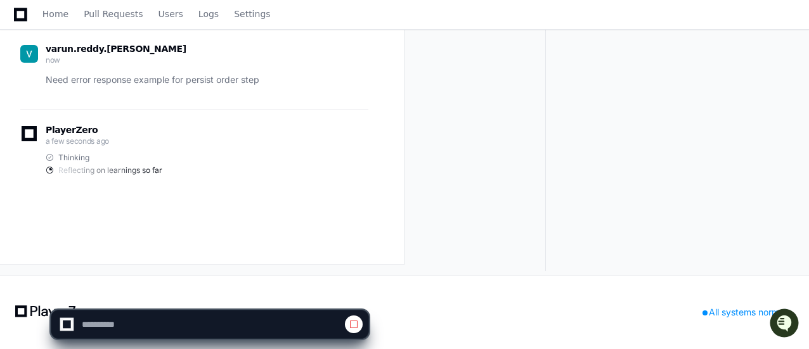
scroll to position [73304, 0]
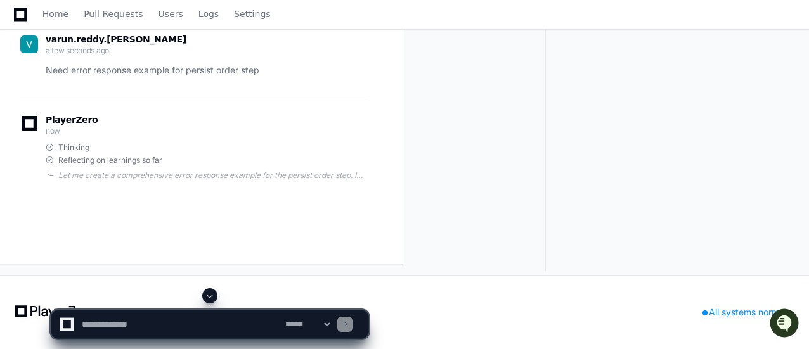
click at [206, 299] on span at bounding box center [210, 296] width 10 height 10
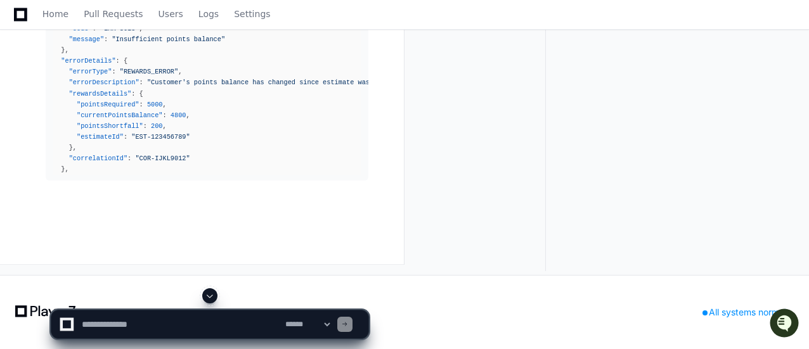
scroll to position [73504, 0]
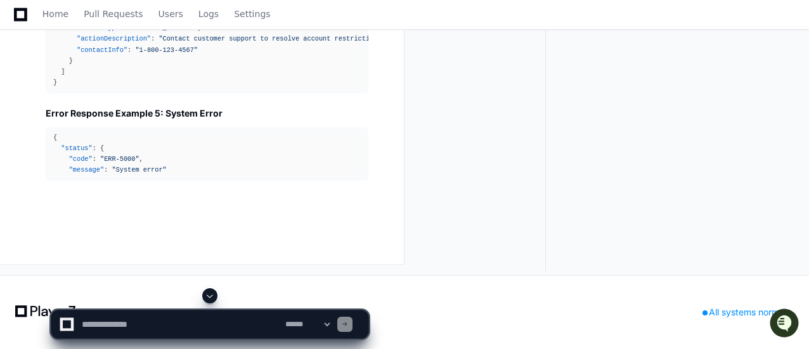
click at [212, 295] on span at bounding box center [210, 296] width 10 height 10
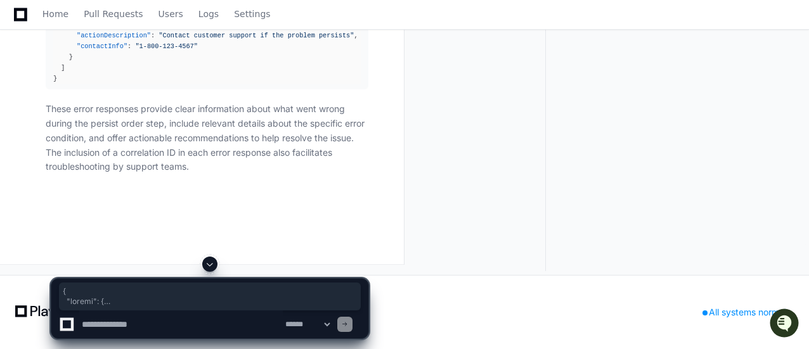
scroll to position [74470, 0]
drag, startPoint x: 53, startPoint y: 107, endPoint x: 126, endPoint y: 126, distance: 75.2
copy article "{ "status" : { "code" : "ERR-2030" , "message" : "Product unavailable" } , "err…"
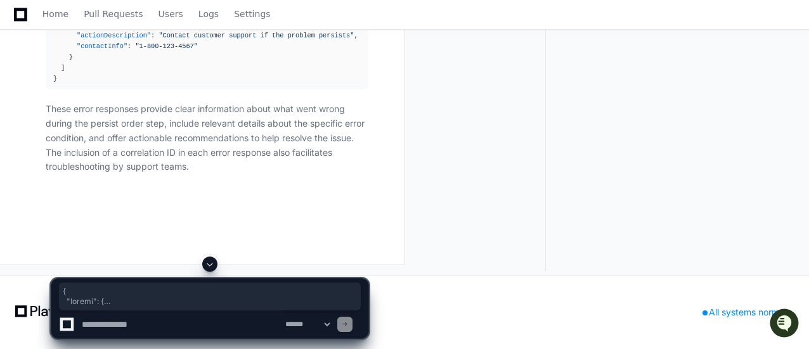
copy div "{ "status" : { "code" : "ERR-2030" , "message" : "Product unavailable" } , "err…"
click at [203, 319] on textarea at bounding box center [180, 325] width 203 height 28
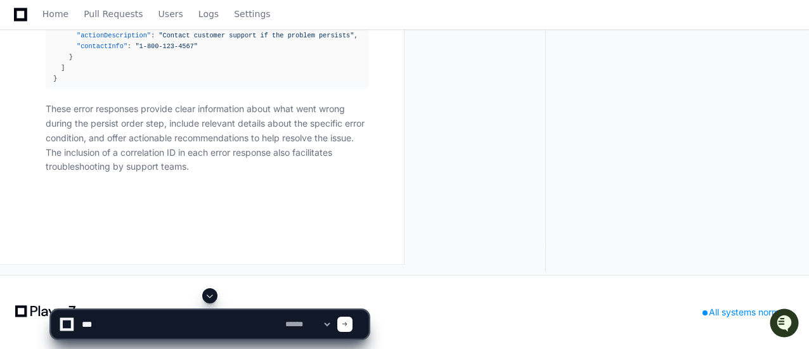
scroll to position [74649, 0]
click at [185, 324] on textarea at bounding box center [180, 325] width 203 height 28
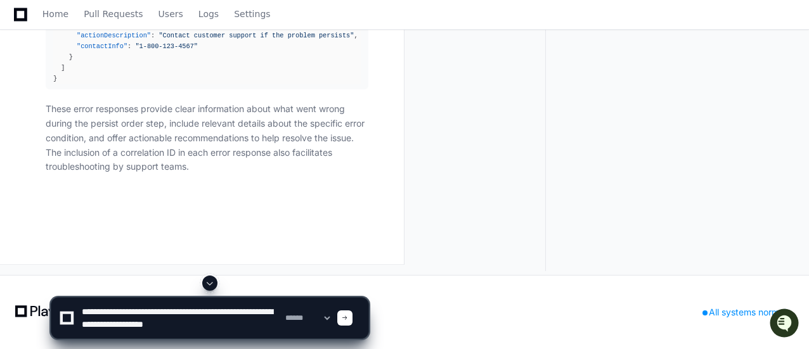
type textarea "**********"
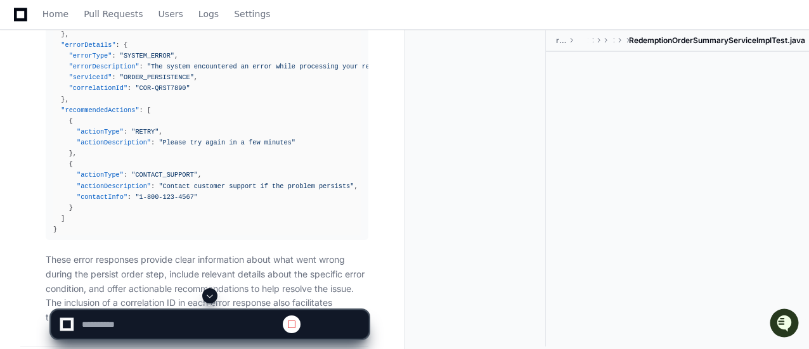
scroll to position [0, 0]
click at [212, 298] on span at bounding box center [210, 296] width 10 height 10
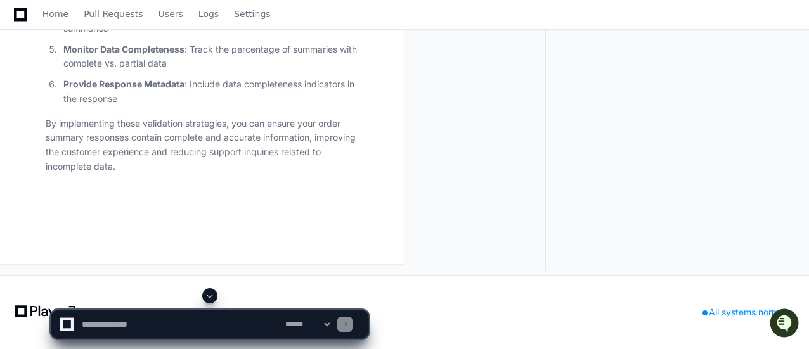
scroll to position [77586, 0]
click at [215, 318] on textarea at bounding box center [180, 325] width 203 height 28
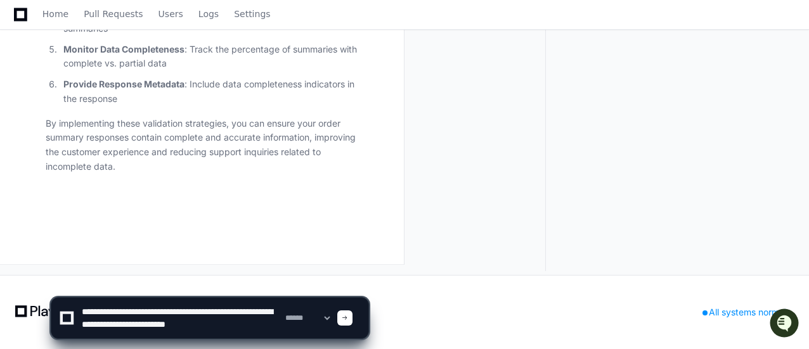
type textarea "**********"
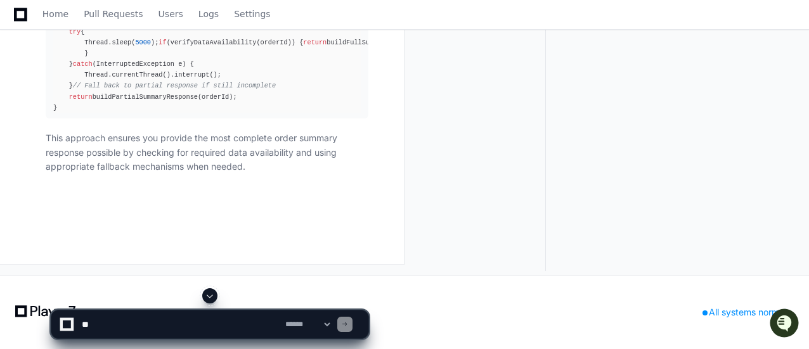
scroll to position [77137, 0]
click at [205, 295] on span at bounding box center [210, 296] width 10 height 10
